Goal: Find specific page/section: Find specific page/section

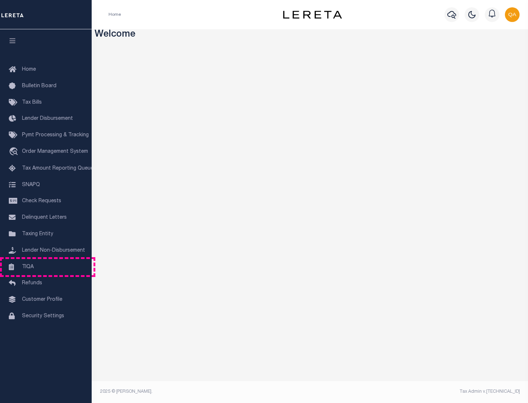
click at [46, 267] on link "TIQA" at bounding box center [46, 267] width 92 height 16
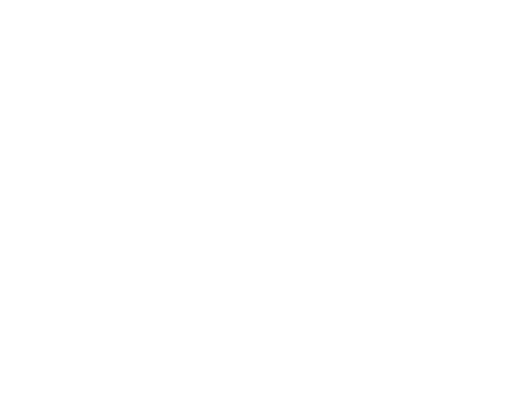
select select "200"
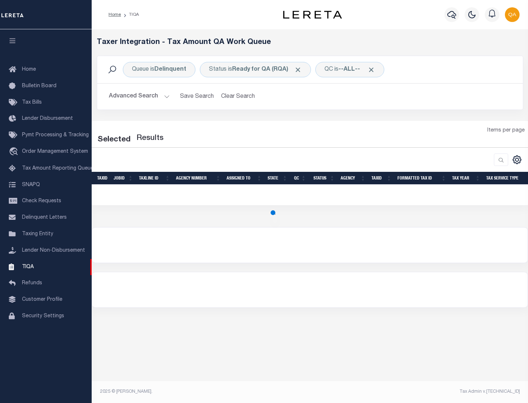
select select "200"
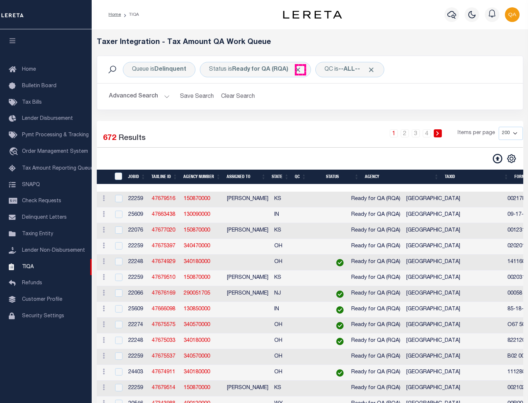
click at [300, 70] on span "Click to Remove" at bounding box center [298, 70] width 8 height 8
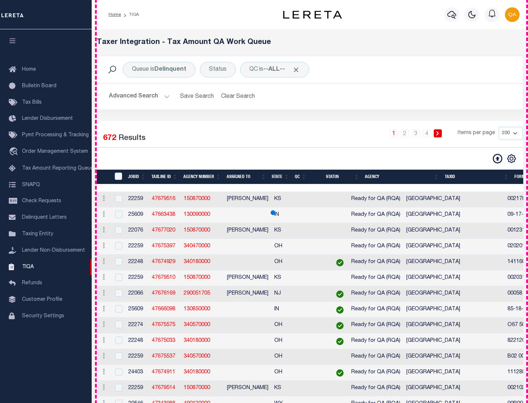
scroll to position [1567, 0]
